Goal: Complete application form

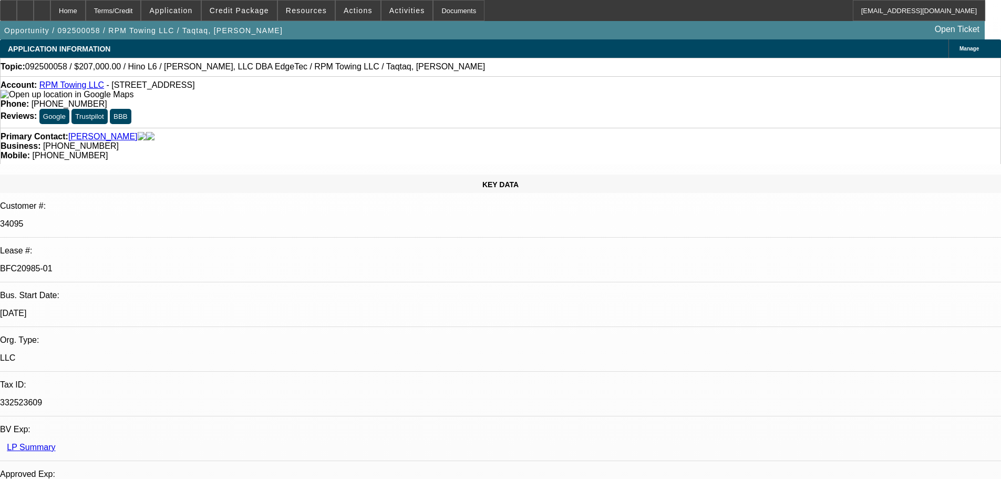
select select "0"
select select "6"
select select "0"
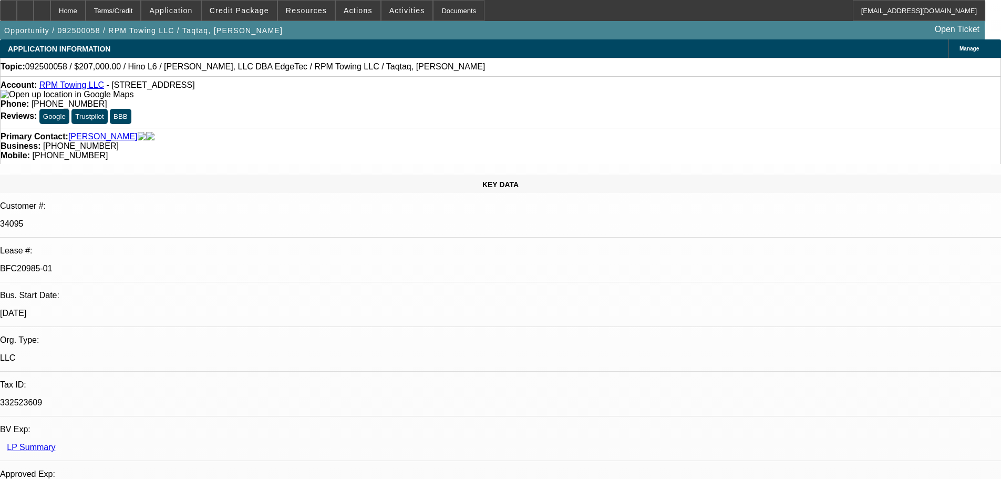
select select "2"
select select "0"
select select "6"
select select "0"
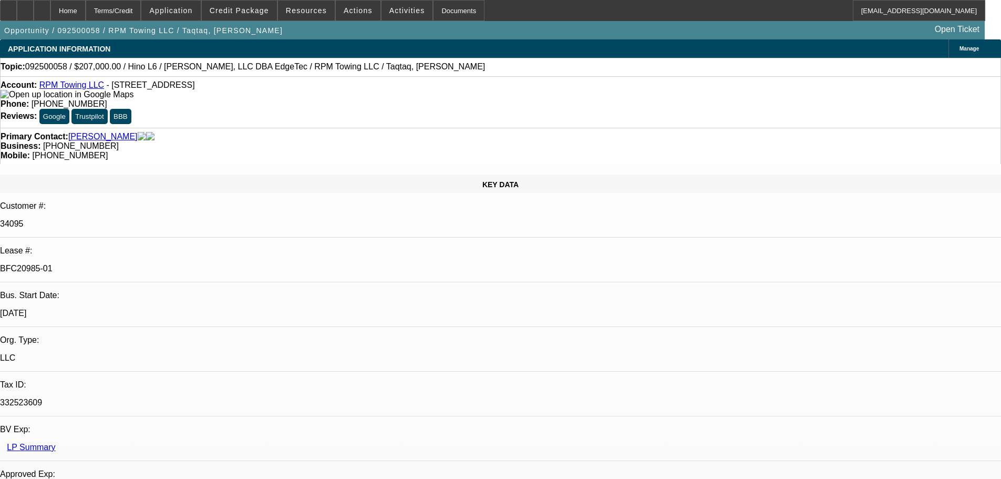
select select "2"
select select "0"
select select "6"
select select "0"
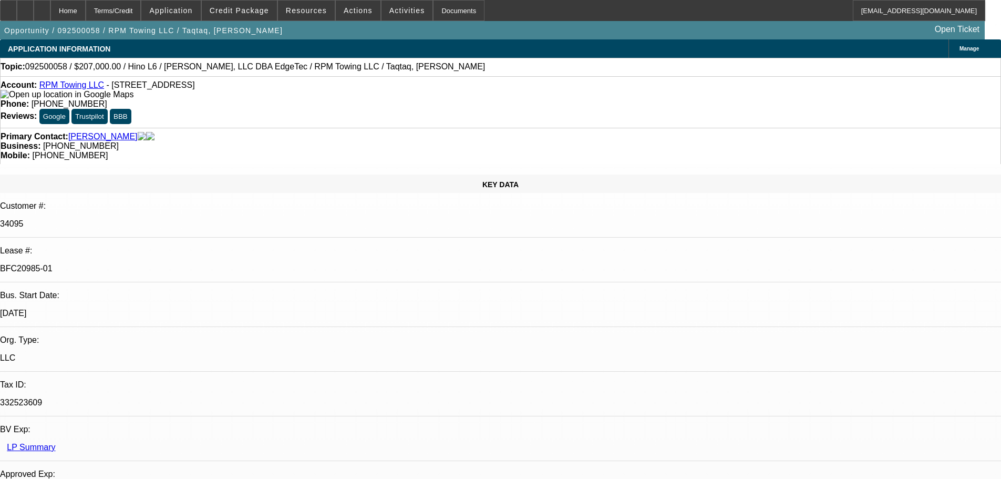
select select "2"
select select "0"
select select "6"
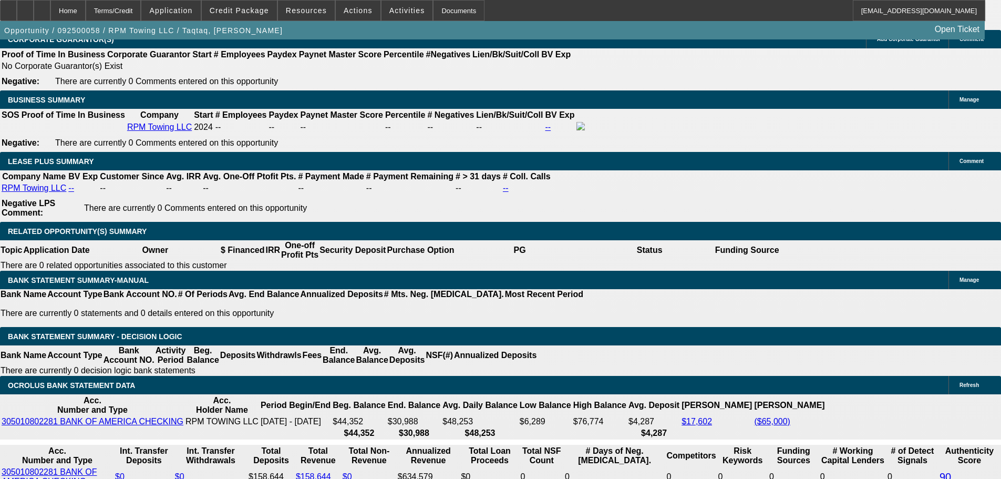
scroll to position [1716, 0]
